Goal: Answer question/provide support: Share knowledge or assist other users

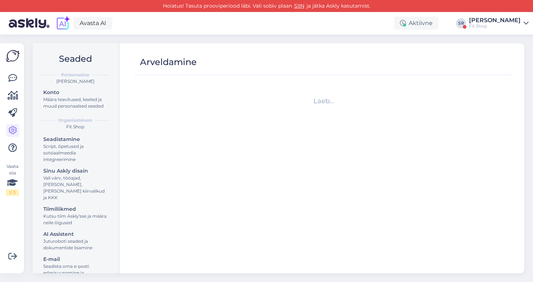
click at [486, 34] on div "Avasta AI Aktiivne SR [PERSON_NAME] Fit Shop" at bounding box center [266, 23] width 533 height 23
click at [485, 27] on div "Fit Shop" at bounding box center [495, 26] width 52 height 6
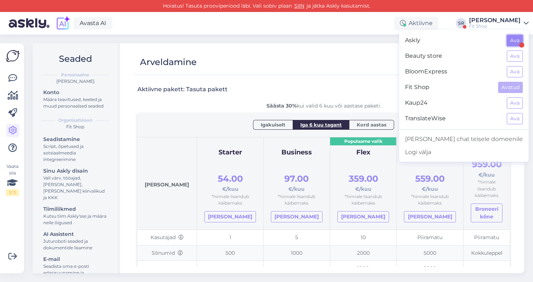
click at [516, 38] on button "Ava" at bounding box center [515, 40] width 16 height 11
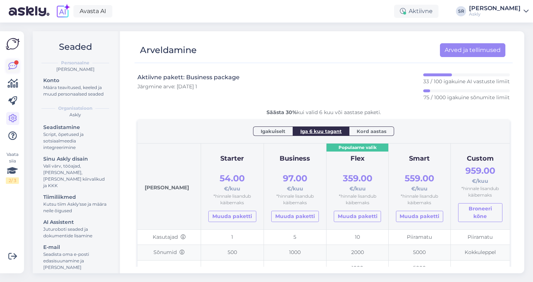
click at [13, 65] on icon at bounding box center [12, 66] width 9 height 9
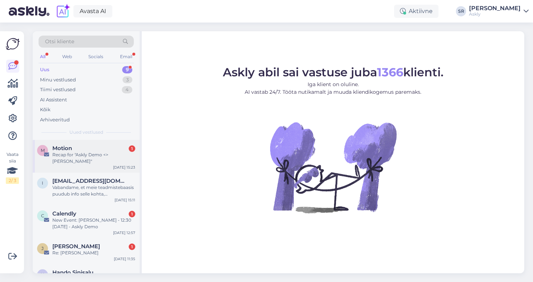
click at [93, 159] on div "Recap for "Askly Demo <> [PERSON_NAME]"" at bounding box center [93, 158] width 83 height 13
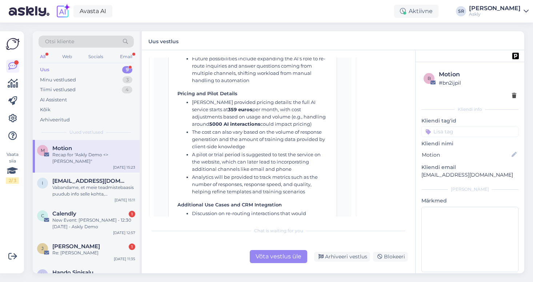
scroll to position [862, 0]
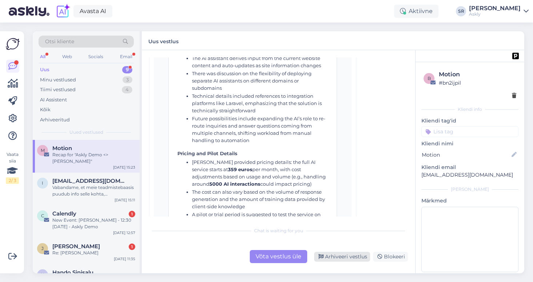
click at [353, 257] on div "Arhiveeri vestlus" at bounding box center [342, 257] width 56 height 10
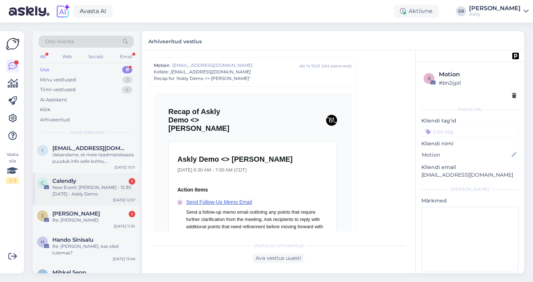
click at [99, 187] on div "New Event: [PERSON_NAME] - 12:30 [DATE] - Askly Demo" at bounding box center [93, 190] width 83 height 13
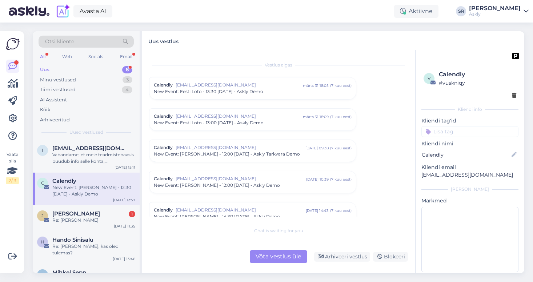
scroll to position [3008, 0]
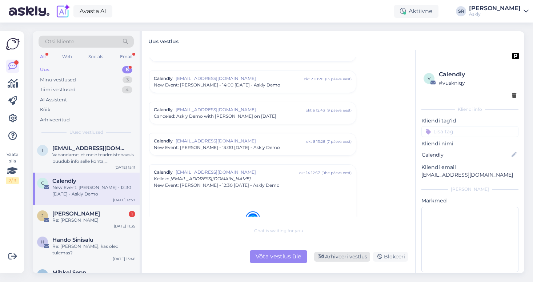
click at [341, 258] on div "Arhiveeri vestlus" at bounding box center [342, 257] width 56 height 10
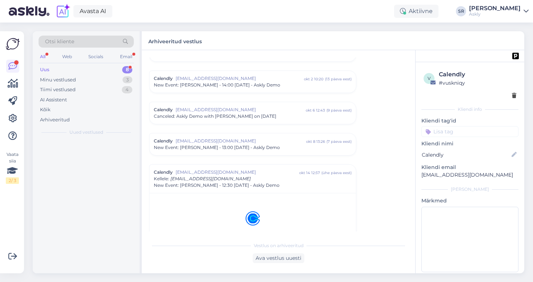
scroll to position [3115, 0]
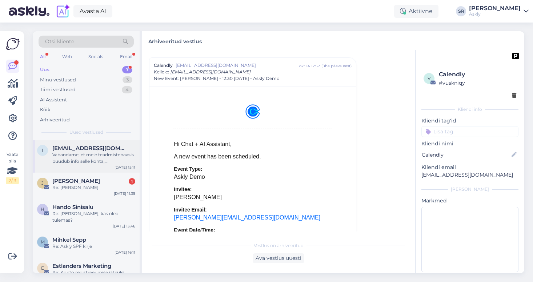
click at [89, 150] on span "[EMAIL_ADDRESS][DOMAIN_NAME]" at bounding box center [90, 148] width 76 height 7
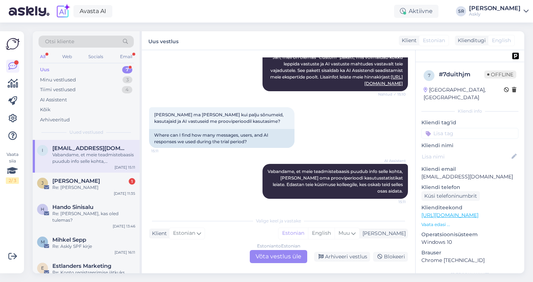
click at [284, 258] on div "Estonian to Estonian Võta vestlus üle" at bounding box center [278, 256] width 57 height 13
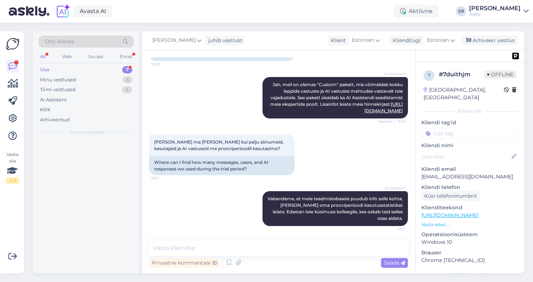
scroll to position [924, 0]
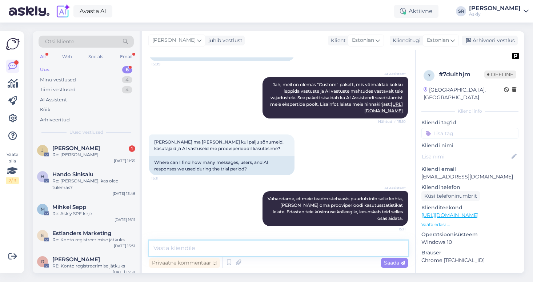
click at [212, 248] on textarea at bounding box center [278, 248] width 259 height 15
type textarea "Analüütika"
click at [231, 248] on textarea "Analüütika" at bounding box center [278, 248] width 259 height 15
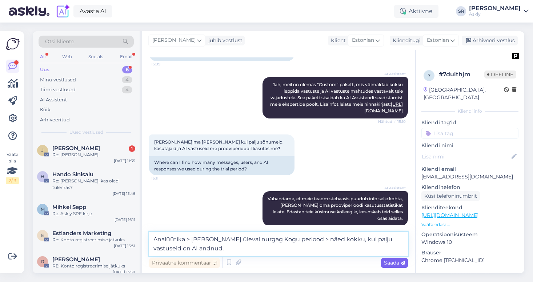
type textarea "Analüütika > [PERSON_NAME] üleval nurgag Kogu periood > näed kokku, kui palju v…"
click at [389, 261] on span "Saada" at bounding box center [394, 263] width 21 height 7
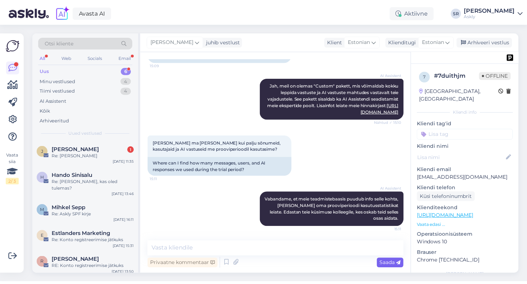
scroll to position [977, 0]
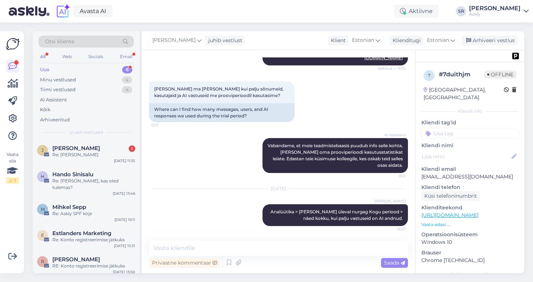
click at [442, 133] on div "7 # 7duithjm Offline [GEOGRAPHIC_DATA], [GEOGRAPHIC_DATA] info Kliendi tag'id K…" at bounding box center [470, 215] width 109 height 306
click at [440, 129] on input at bounding box center [469, 133] width 97 height 11
type input "ai"
click at [465, 150] on span "Ai assistent" at bounding box center [470, 152] width 25 height 4
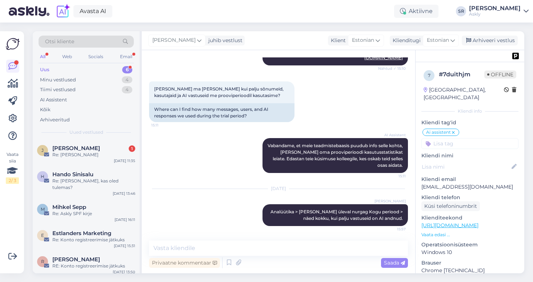
click at [330, 117] on div "[PERSON_NAME] ma [PERSON_NAME] kui palju sõnumeid, kasutajaid ja AI vastuseid m…" at bounding box center [278, 101] width 259 height 57
click at [7, 66] on link at bounding box center [12, 66] width 13 height 13
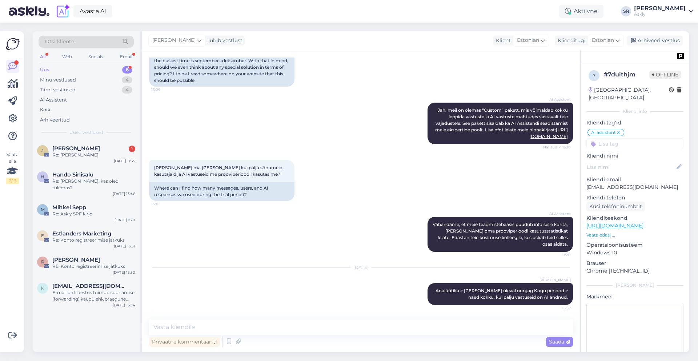
scroll to position [899, 0]
click at [12, 119] on icon at bounding box center [12, 118] width 9 height 9
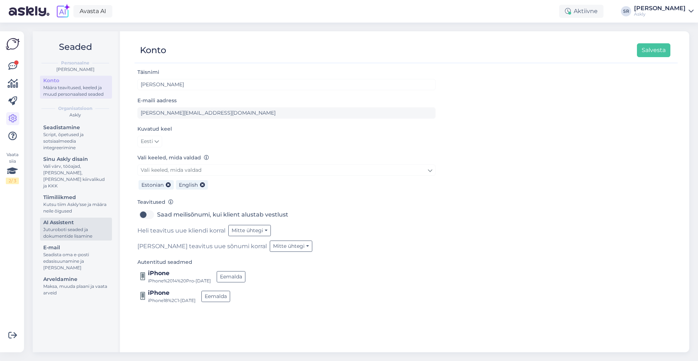
click at [75, 226] on div "Juturoboti seaded ja dokumentide lisamine" at bounding box center [75, 232] width 65 height 13
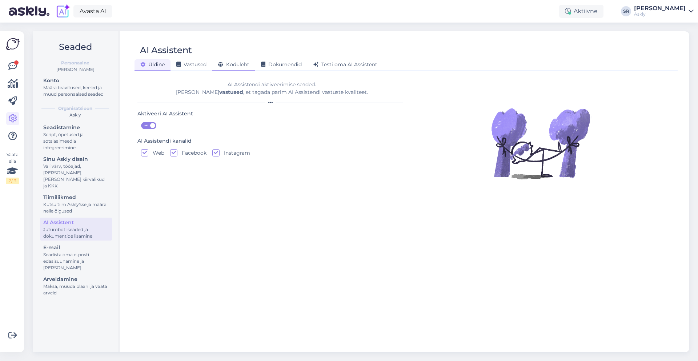
click at [230, 62] on span "Koduleht" at bounding box center [233, 64] width 31 height 7
